Goal: Task Accomplishment & Management: Use online tool/utility

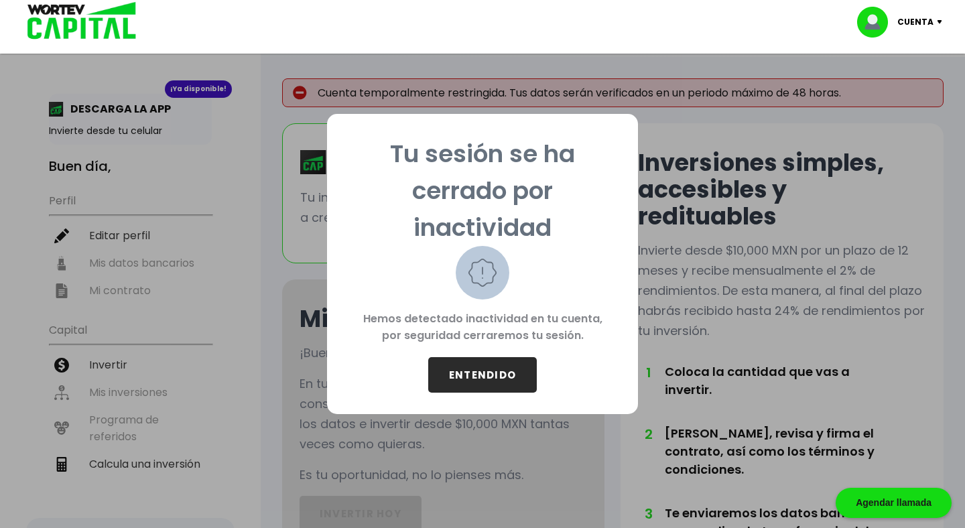
click at [487, 372] on button "ENTENDIDO" at bounding box center [482, 375] width 109 height 36
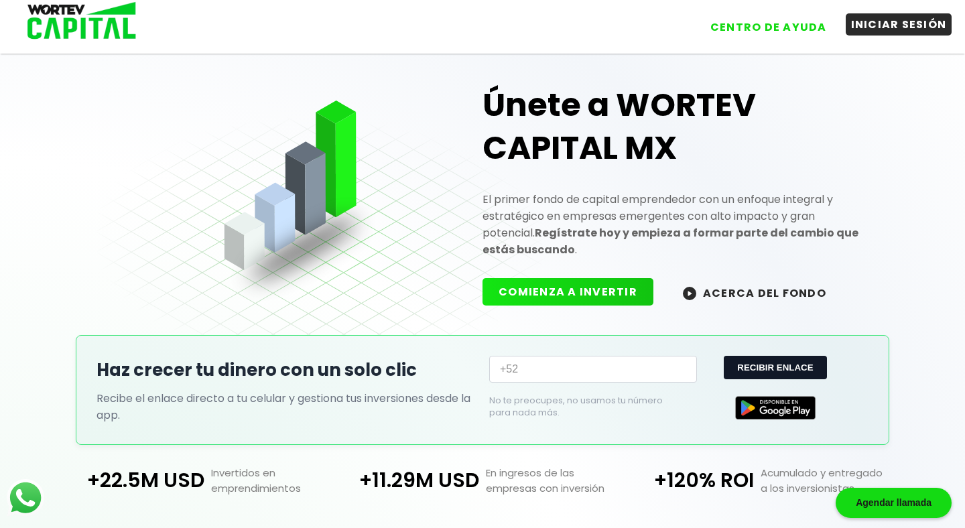
click at [888, 20] on button "INICIAR SESIÓN" at bounding box center [899, 24] width 107 height 22
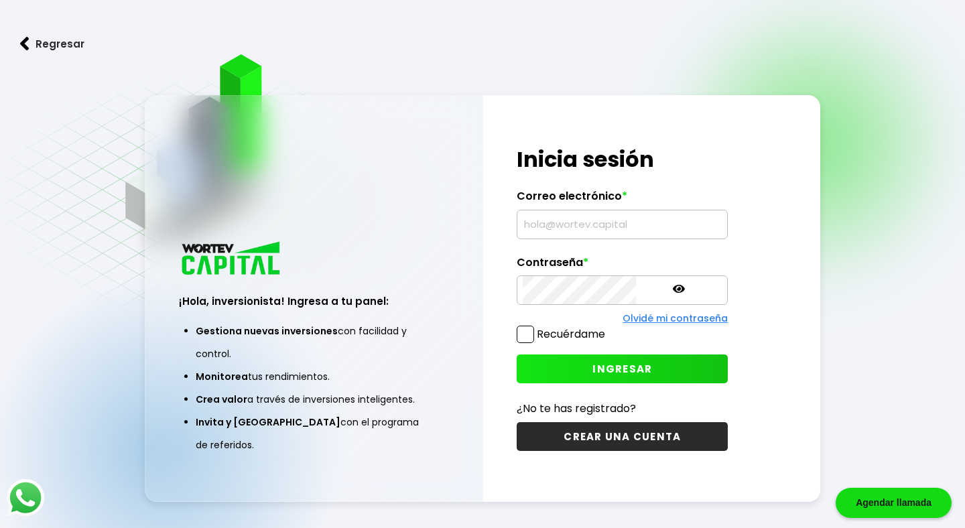
click at [596, 218] on input "text" at bounding box center [622, 224] width 199 height 28
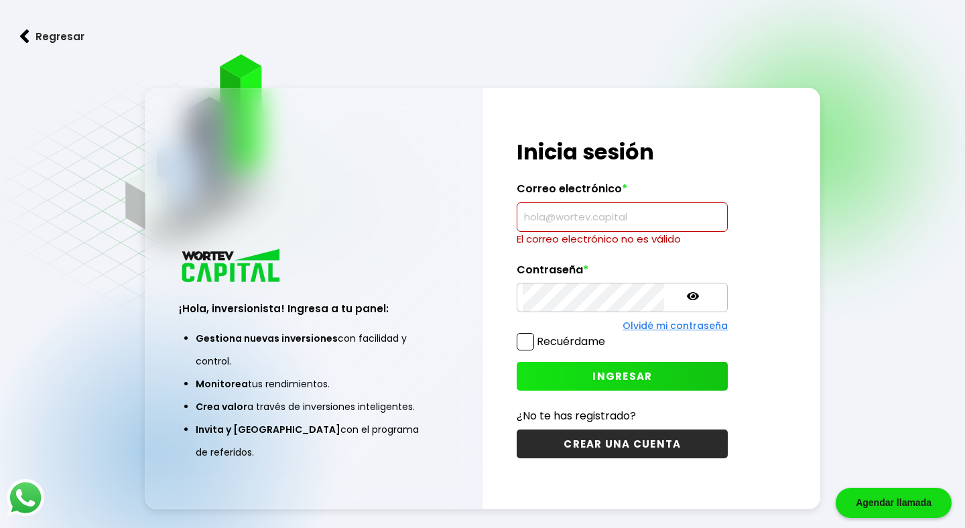
type input "[EMAIL_ADDRESS][DOMAIN_NAME]"
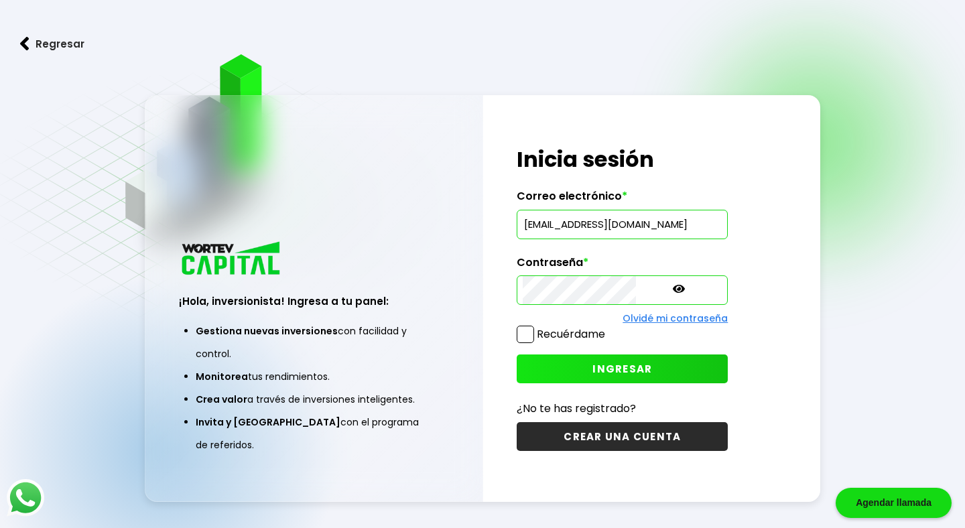
click at [521, 337] on span at bounding box center [525, 334] width 17 height 17
click at [608, 328] on input "Recuérdame" at bounding box center [608, 328] width 0 height 0
click at [587, 381] on button "INGRESAR" at bounding box center [622, 369] width 211 height 29
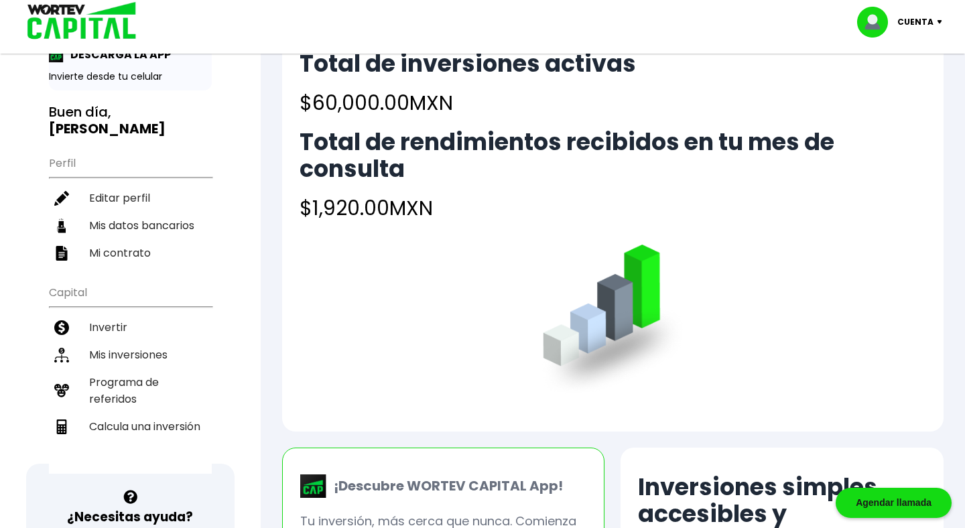
scroll to position [21, 0]
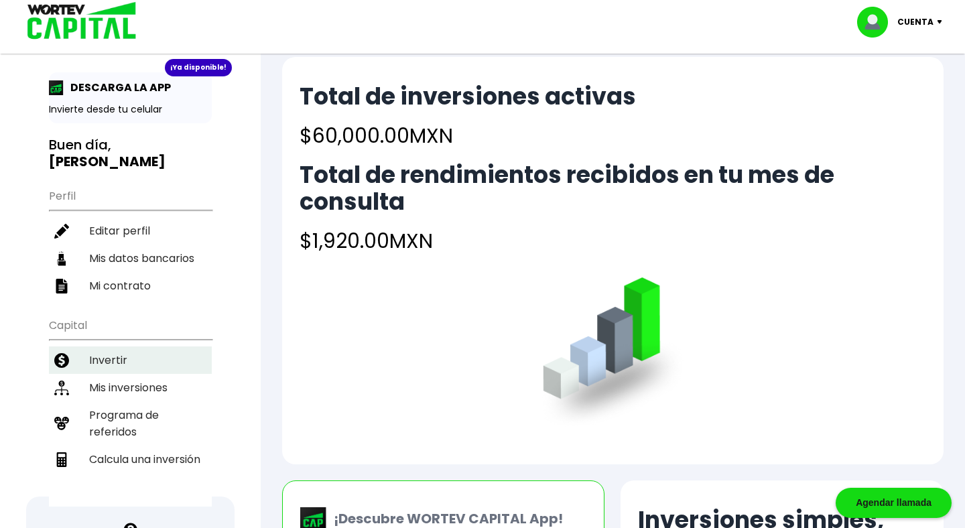
click at [104, 347] on li "Invertir" at bounding box center [130, 360] width 163 height 27
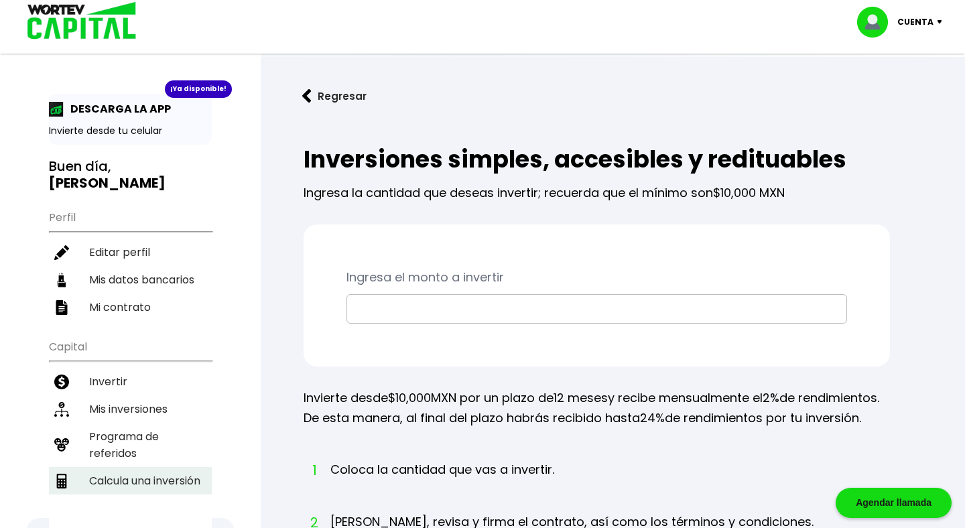
click at [121, 467] on li "Calcula una inversión" at bounding box center [130, 480] width 163 height 27
select select "1"
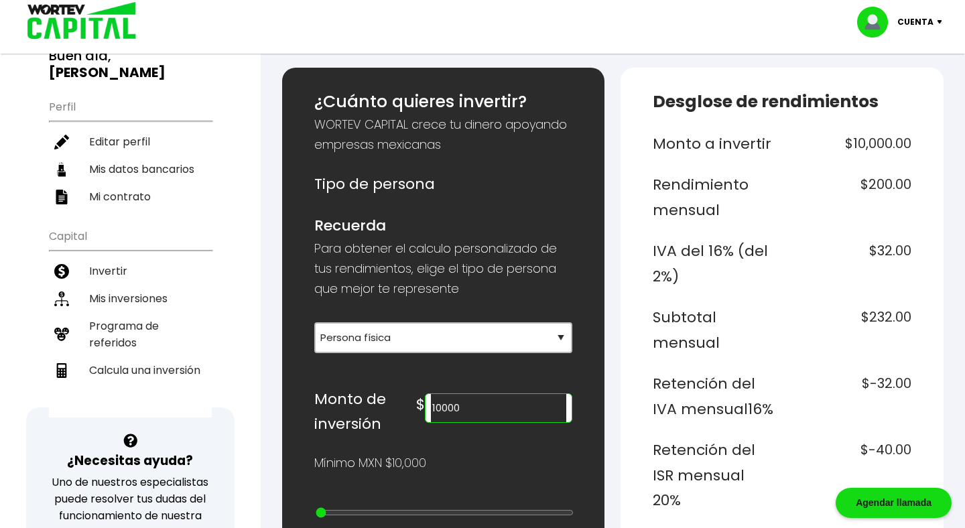
scroll to position [168, 0]
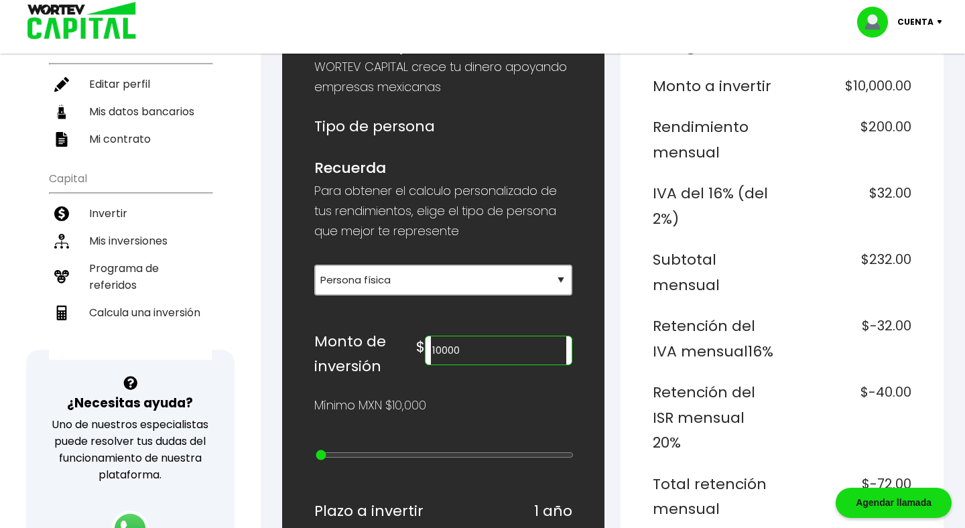
click at [515, 342] on input "10000" at bounding box center [499, 350] width 136 height 28
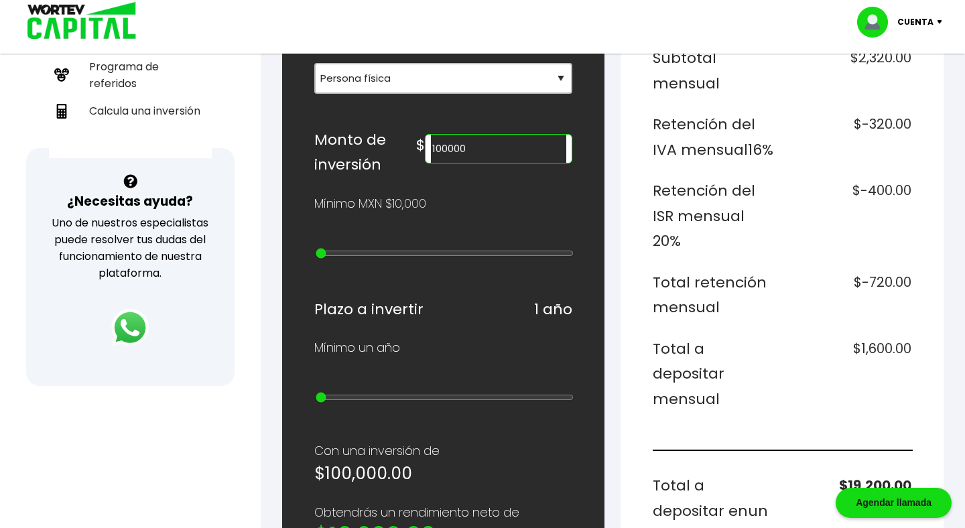
scroll to position [388, 0]
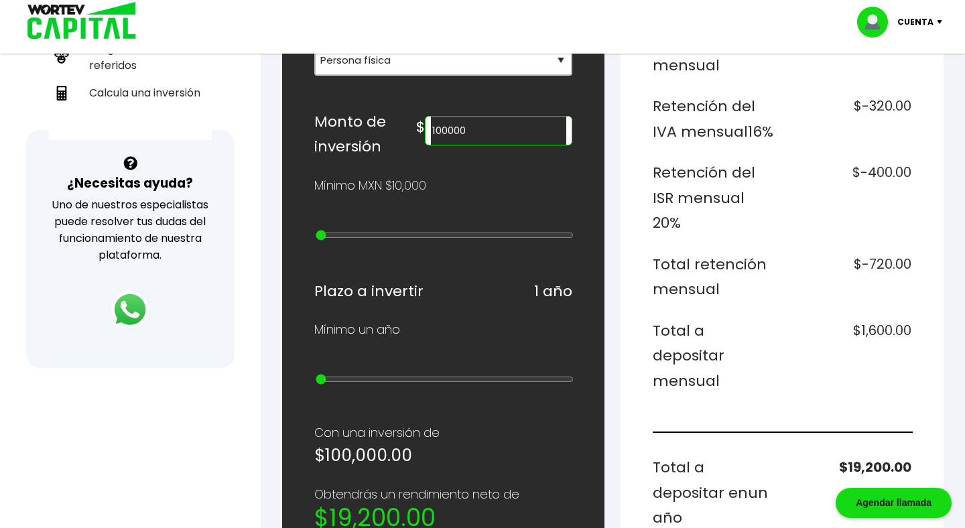
type input "100000"
click at [602, 281] on div "¿Cuánto quieres invertir? WORTEV CAPITAL crece tu dinero apoyando empresas mexi…" at bounding box center [443, 392] width 323 height 1204
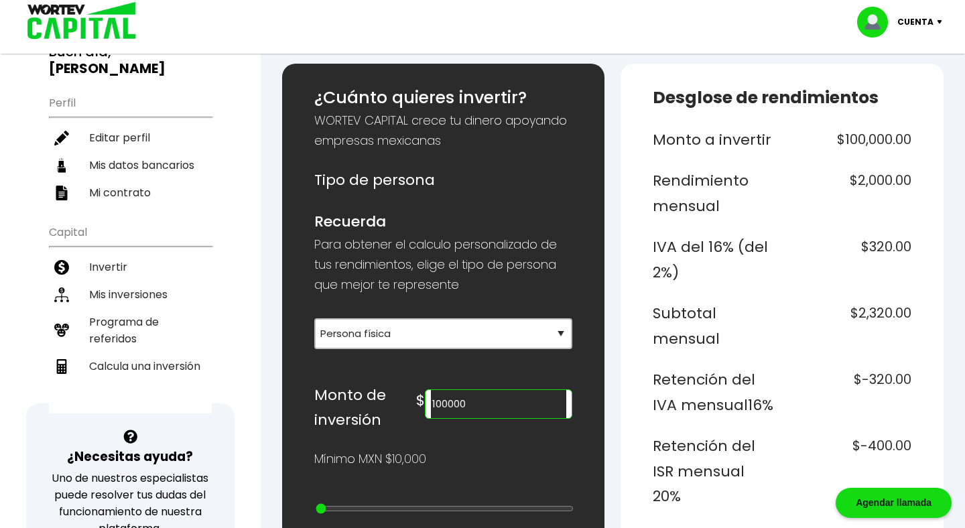
scroll to position [116, 0]
